Goal: Information Seeking & Learning: Learn about a topic

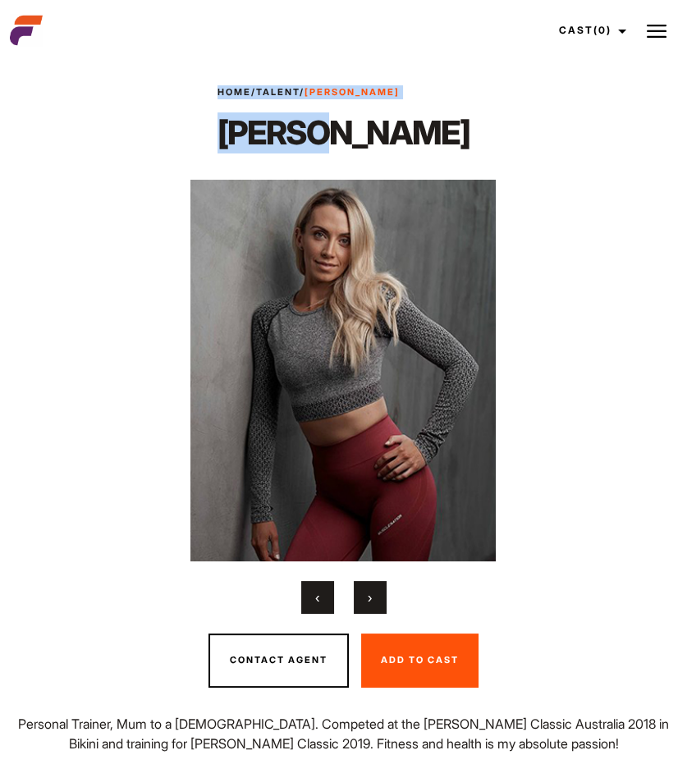
drag, startPoint x: 448, startPoint y: 135, endPoint x: 258, endPoint y: 124, distance: 190.7
click at [258, 124] on div "Home / Talent / Emma V Emma V ‹" at bounding box center [343, 377] width 687 height 622
click at [286, 134] on h1 "[PERSON_NAME]" at bounding box center [343, 132] width 252 height 41
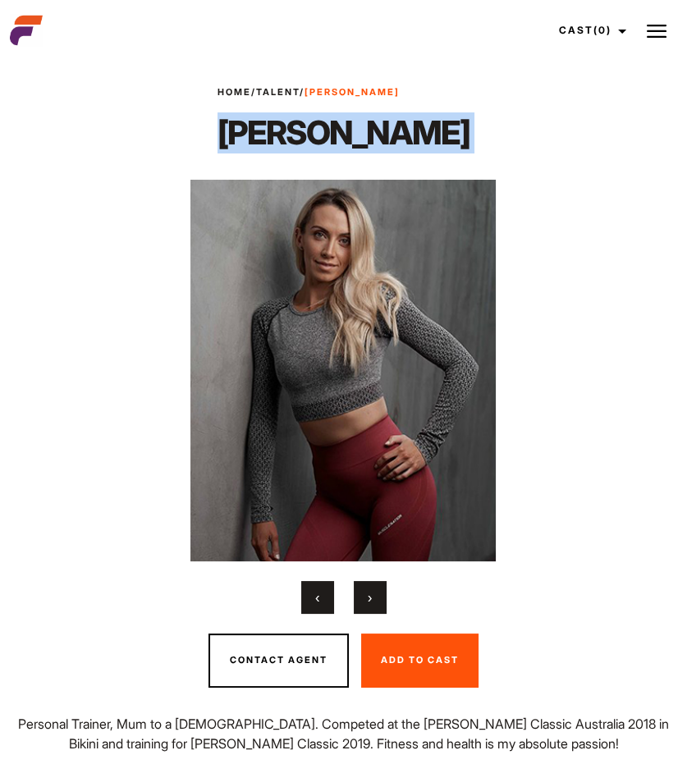
drag, startPoint x: 286, startPoint y: 135, endPoint x: 395, endPoint y: 135, distance: 109.1
click at [395, 135] on h1 "[PERSON_NAME]" at bounding box center [343, 132] width 252 height 41
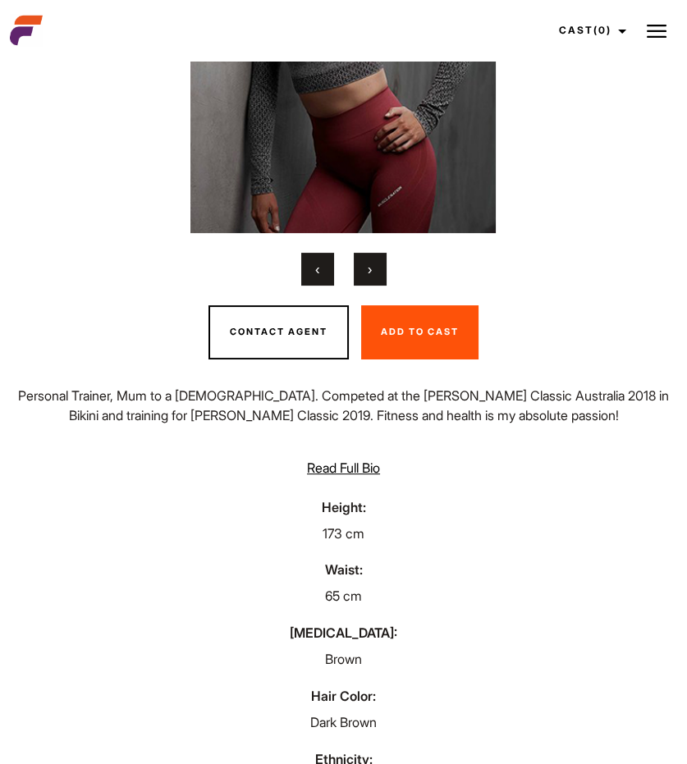
click at [366, 279] on button "›" at bounding box center [370, 269] width 33 height 33
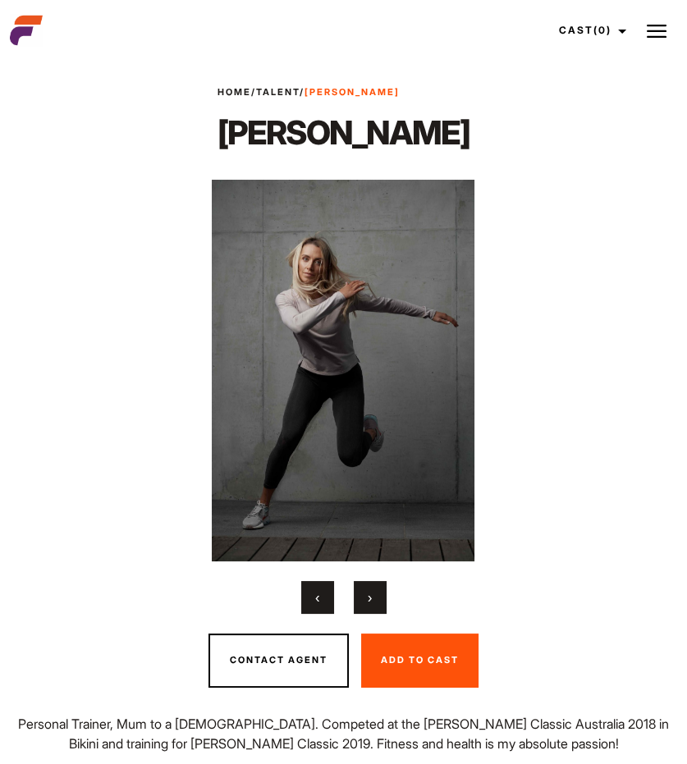
click at [356, 592] on button "›" at bounding box center [370, 597] width 33 height 33
